Goal: Task Accomplishment & Management: Use online tool/utility

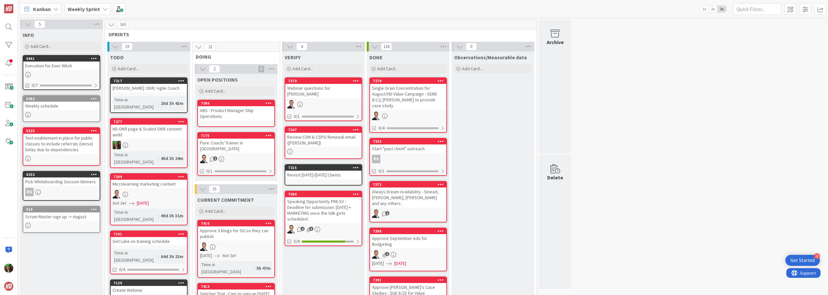
click at [93, 12] on b "Weekly Sprint" at bounding box center [84, 9] width 32 height 6
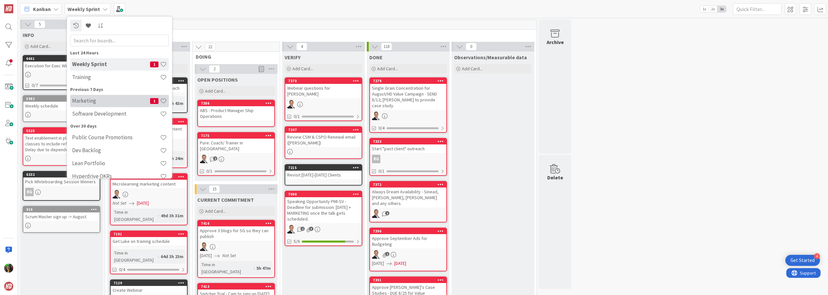
click at [94, 103] on h4 "Marketing" at bounding box center [111, 100] width 78 height 6
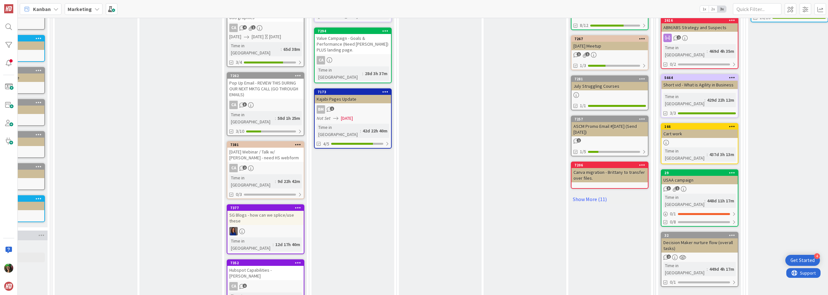
scroll to position [323, 58]
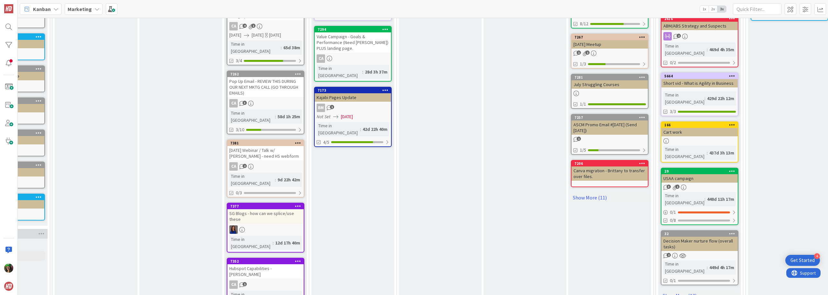
click at [277, 162] on div "CA 2" at bounding box center [265, 166] width 76 height 8
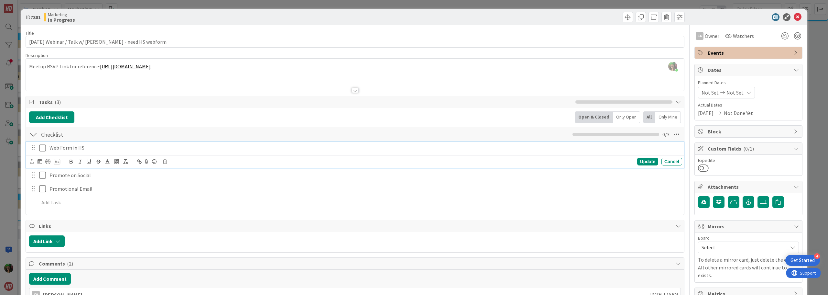
click at [42, 149] on icon at bounding box center [44, 148] width 10 height 8
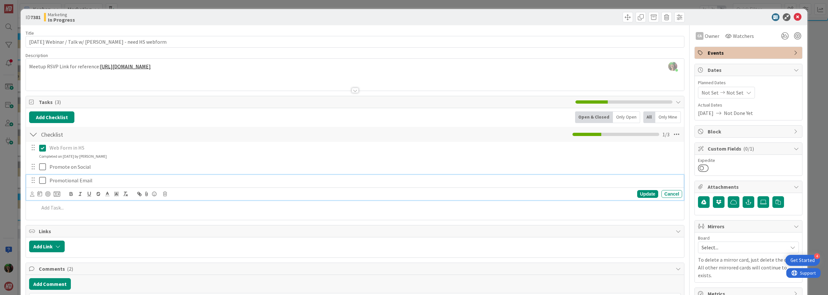
click at [41, 180] on icon at bounding box center [44, 180] width 10 height 8
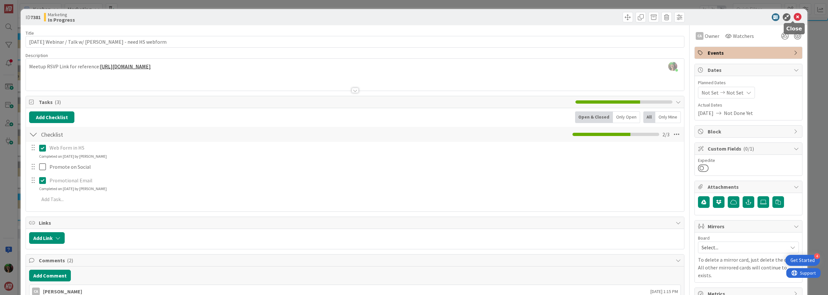
click at [793, 18] on icon at bounding box center [797, 17] width 8 height 8
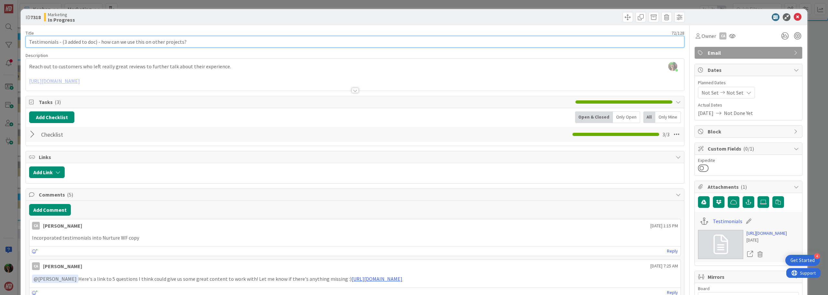
click at [61, 41] on input "Testimonials - (3 added to doc) - how can we use this on other projects?" at bounding box center [355, 42] width 659 height 12
drag, startPoint x: 61, startPoint y: 41, endPoint x: 63, endPoint y: 44, distance: 3.3
click at [62, 41] on input "Testimonials - (3 added to doc) - how can we use this on other projects?" at bounding box center [355, 42] width 659 height 12
click at [63, 46] on input "Testimonials - (3 added to doc) - how can we use this on other projects?" at bounding box center [355, 42] width 659 height 12
click at [64, 42] on input "Testimonials - (3 added to doc) - how can we use this on other projects?" at bounding box center [355, 42] width 659 height 12
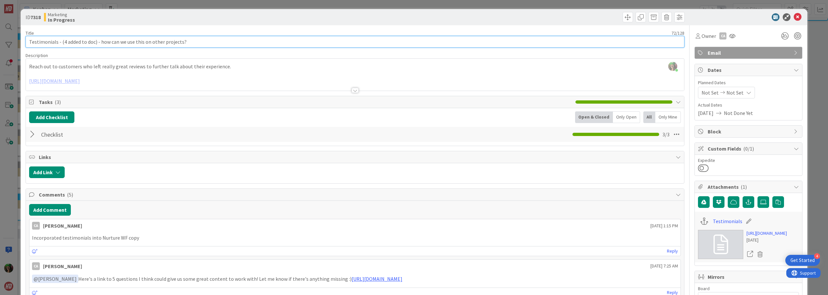
type input "Testimonials - (4 added to doc) - how can we use this on other projects?"
click at [619, 55] on div "Description" at bounding box center [355, 55] width 659 height 6
click at [793, 17] on icon at bounding box center [797, 17] width 8 height 8
